Goal: Transaction & Acquisition: Obtain resource

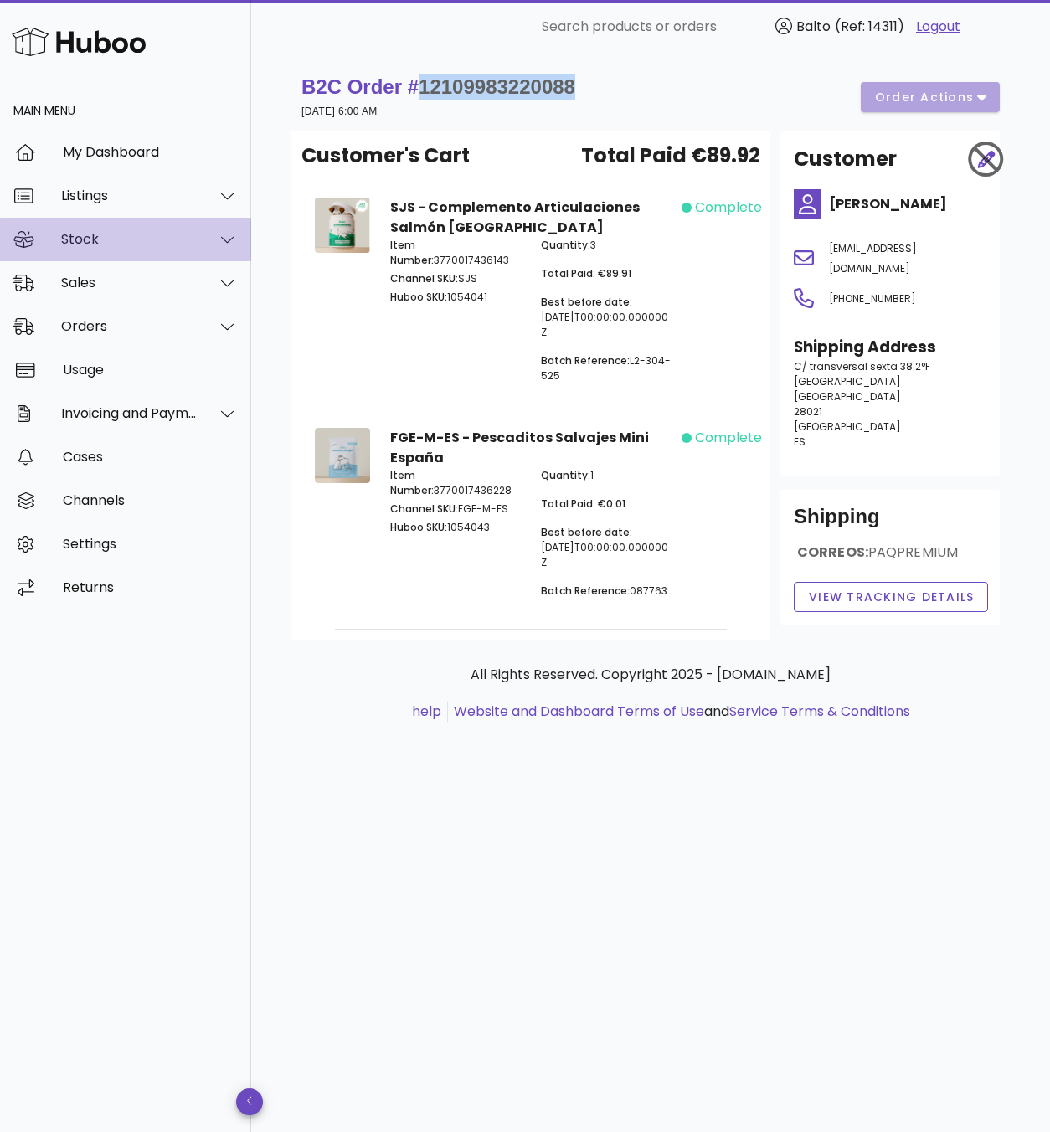
click at [84, 234] on div "Stock" at bounding box center [129, 239] width 137 height 16
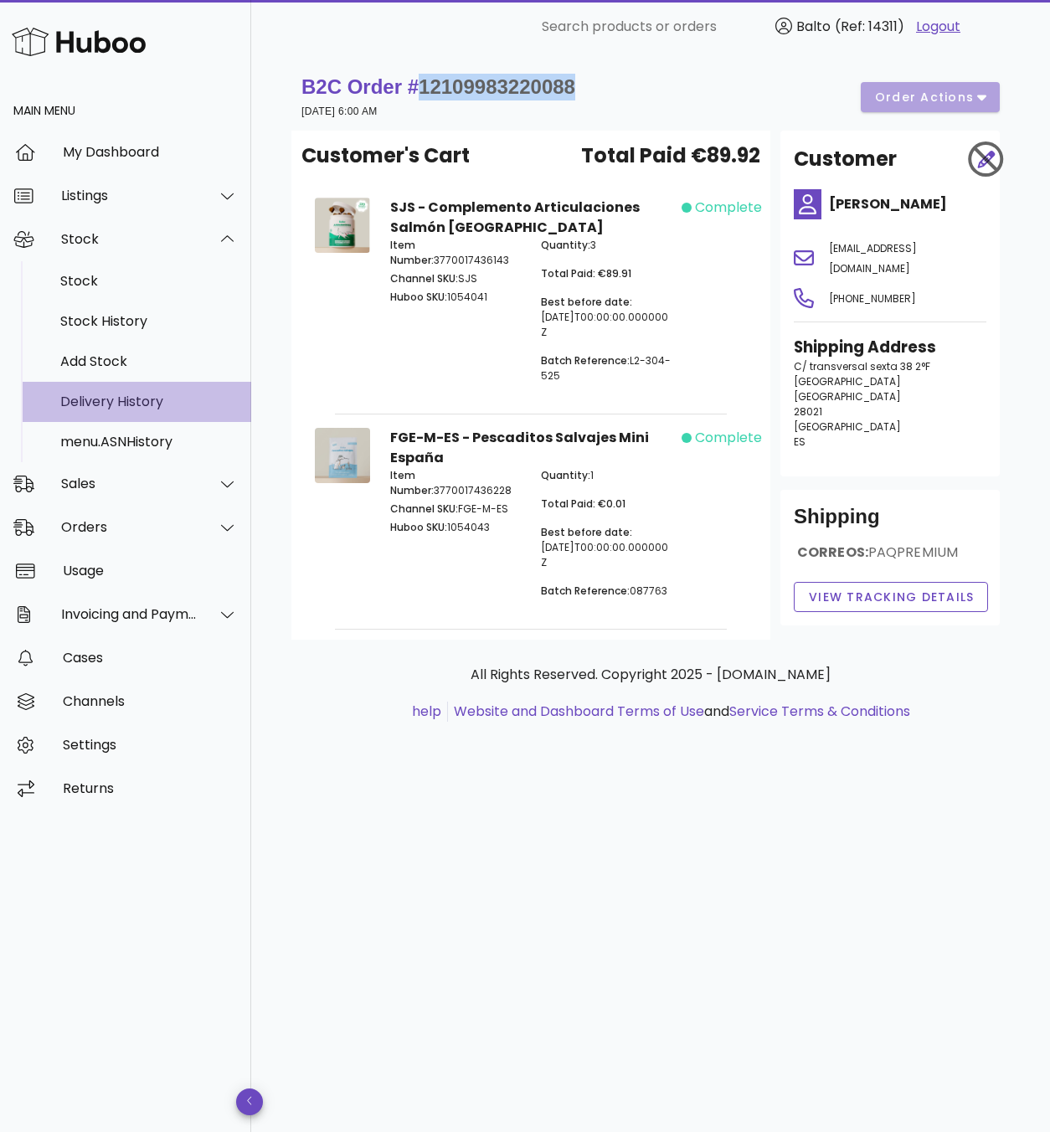
click at [101, 389] on div "Delivery History" at bounding box center [149, 402] width 178 height 36
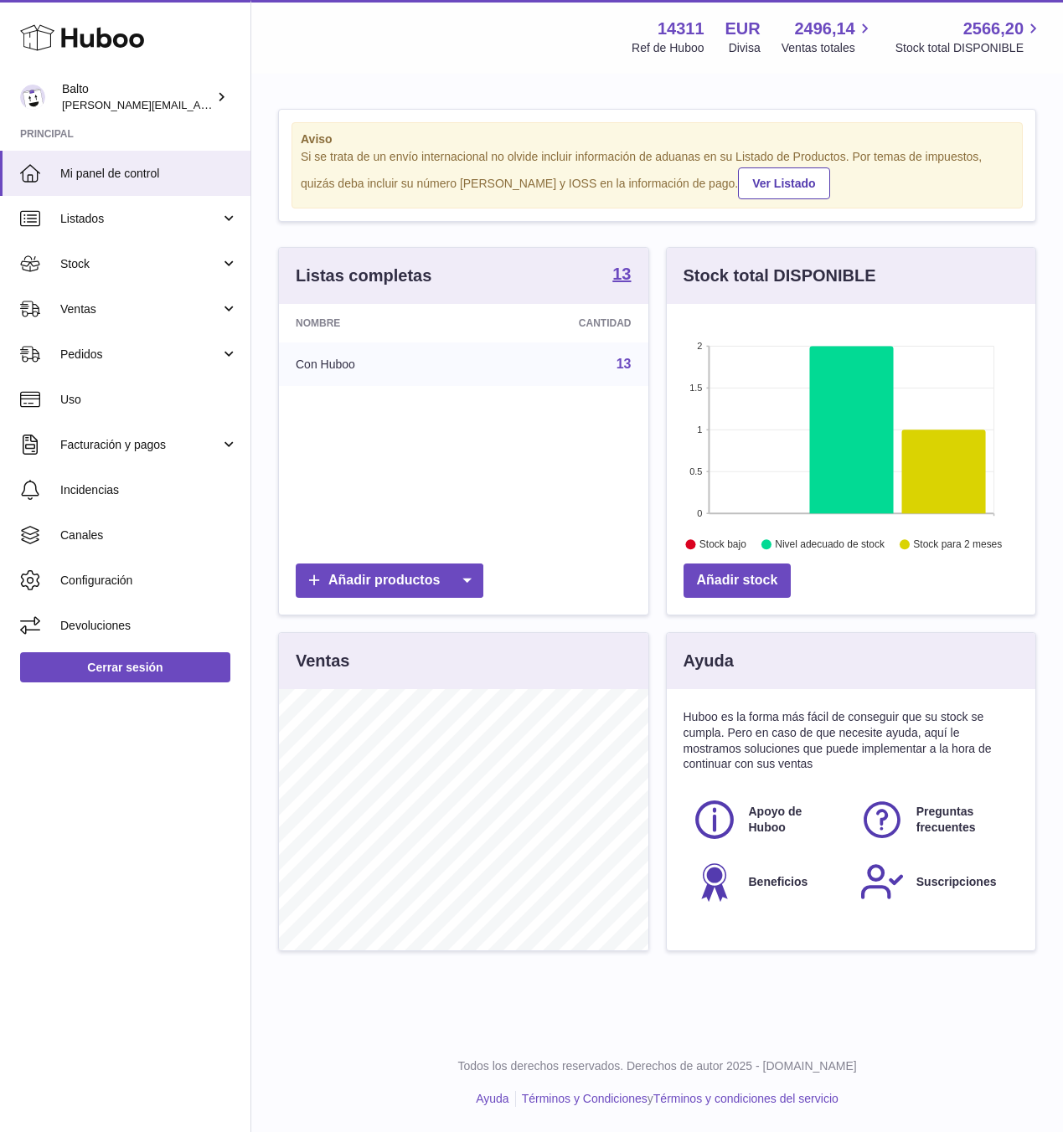
scroll to position [261, 369]
click at [81, 265] on span "Stock" at bounding box center [140, 264] width 160 height 16
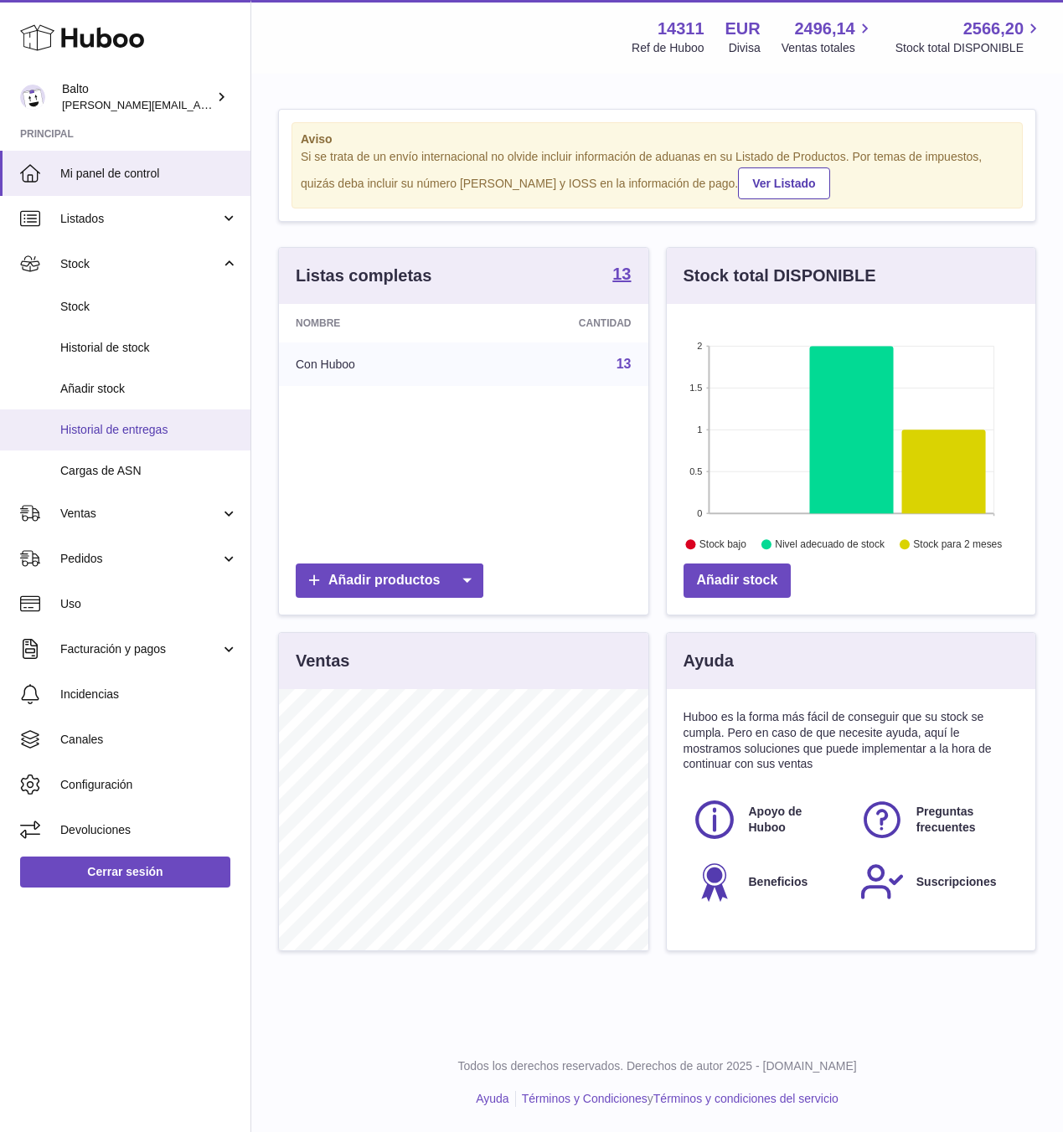
click at [122, 423] on span "Historial de entregas" at bounding box center [149, 430] width 178 height 16
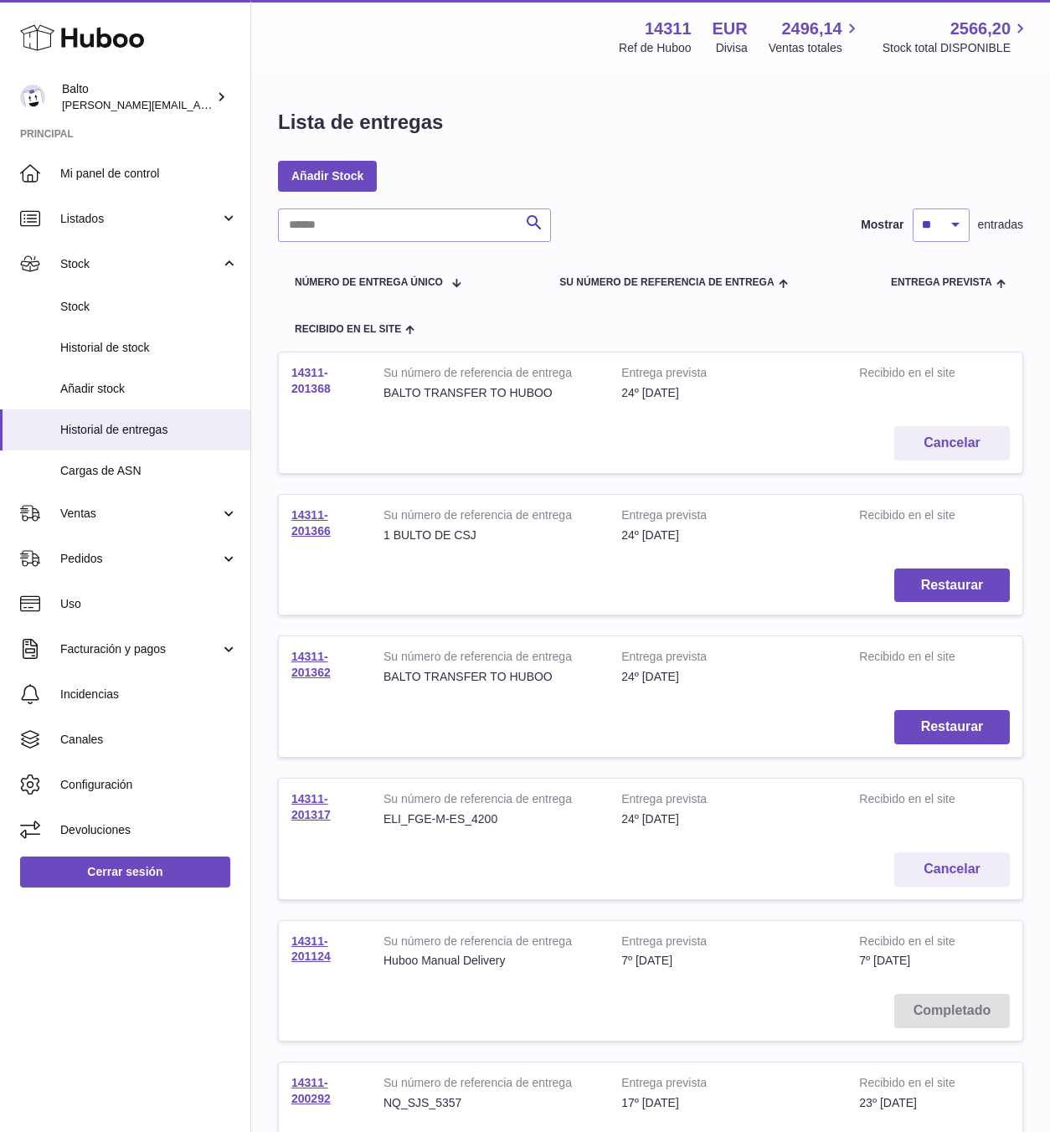
click at [305, 387] on link "14311-201368" at bounding box center [310, 380] width 39 height 29
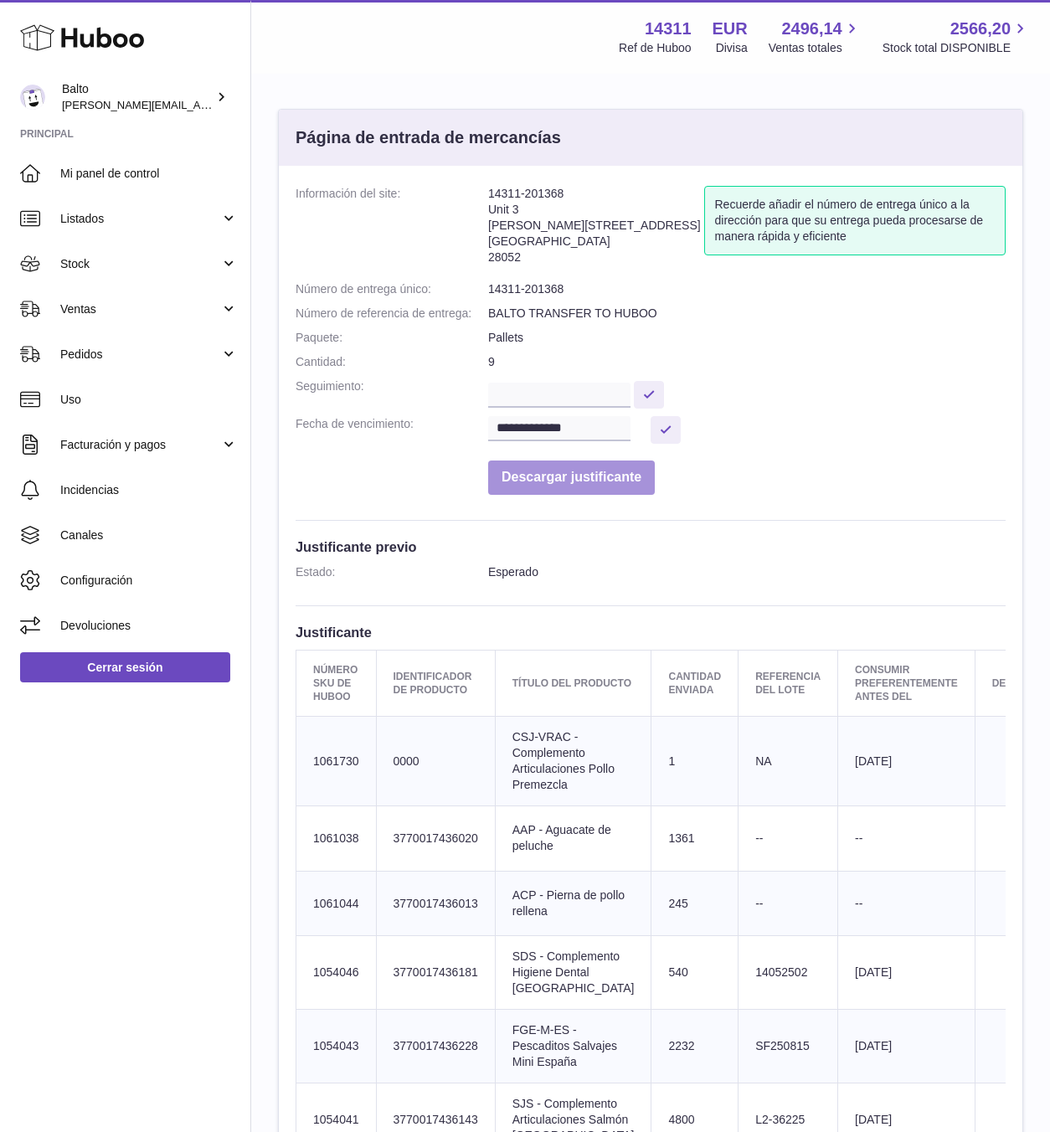
click at [530, 462] on button "Descargar justificante" at bounding box center [571, 478] width 167 height 34
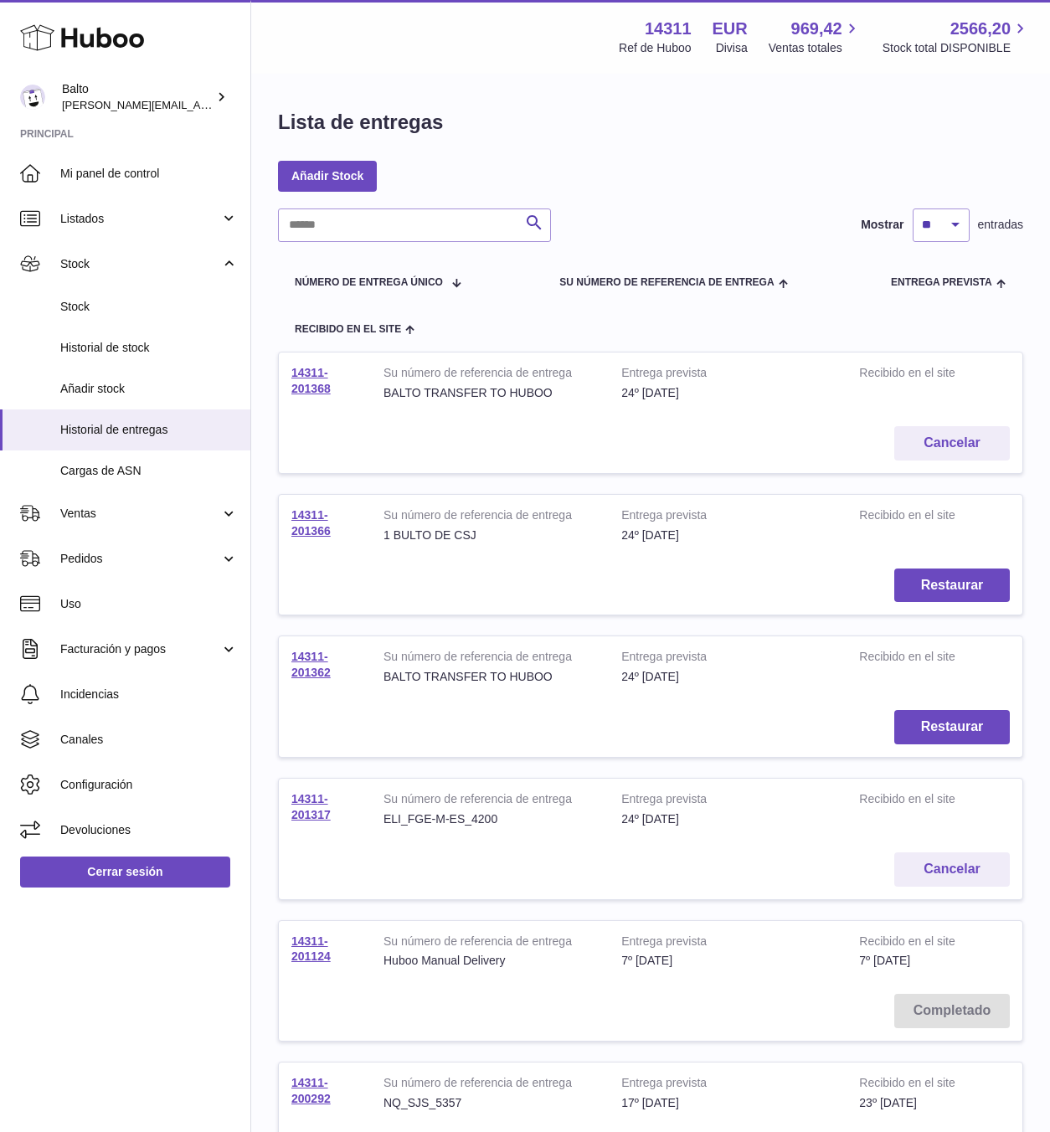
drag, startPoint x: 347, startPoint y: 389, endPoint x: 290, endPoint y: 374, distance: 59.1
click at [290, 374] on td "14311-201368" at bounding box center [325, 383] width 92 height 61
copy link "14311-201368"
